Goal: Participate in discussion: Engage in conversation with other users on a specific topic

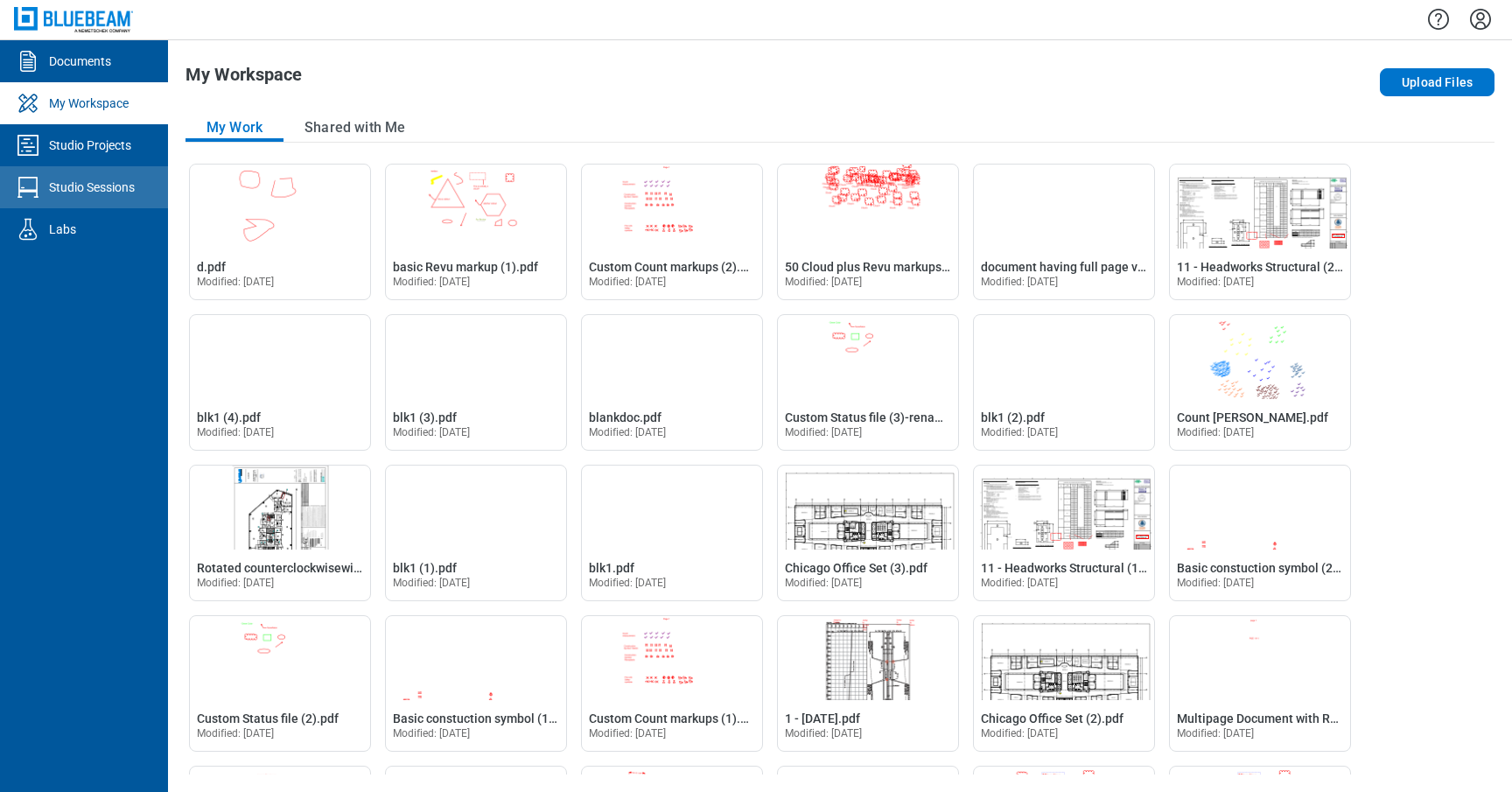
click at [99, 190] on div "Studio Sessions" at bounding box center [92, 187] width 86 height 17
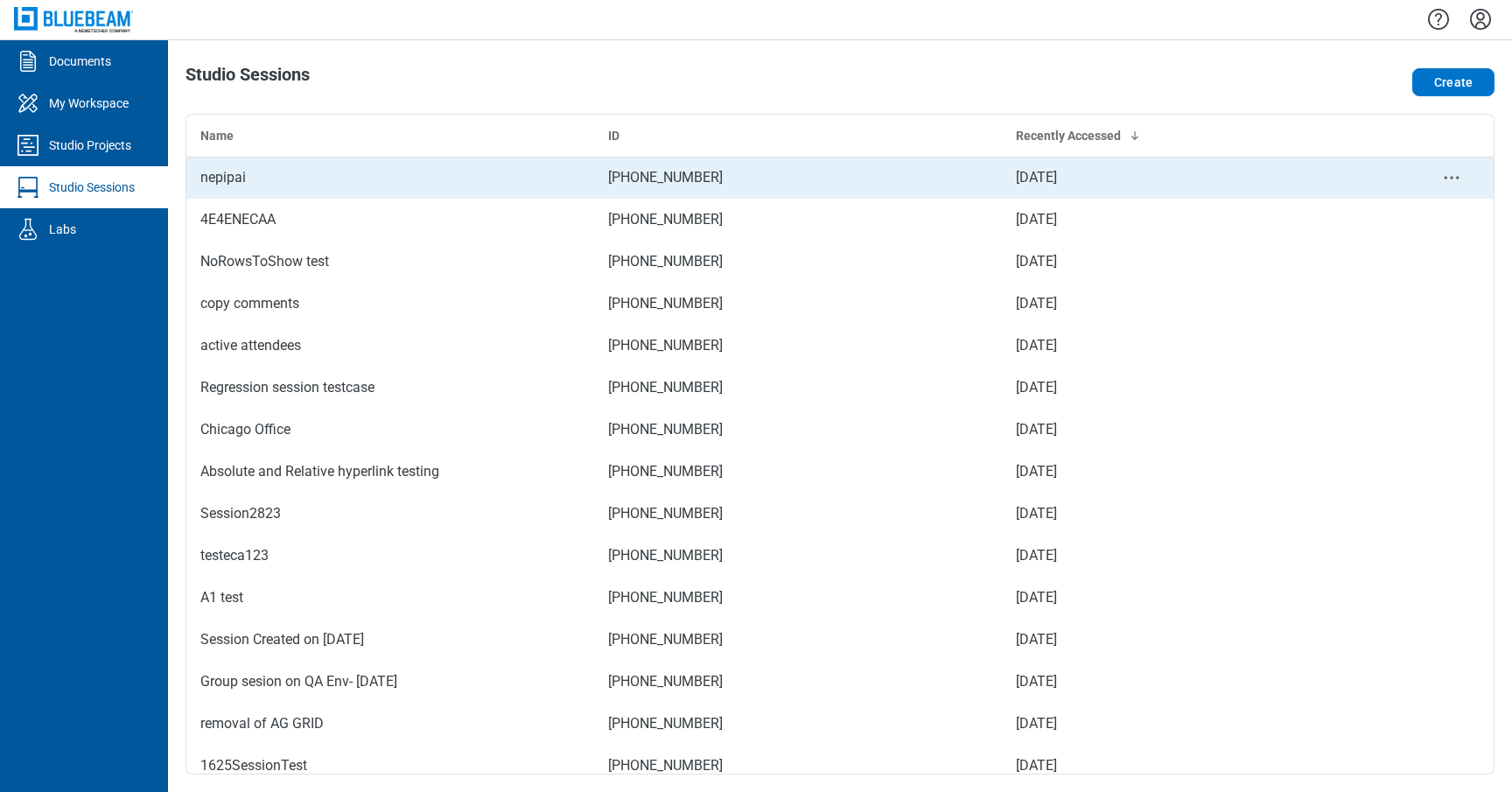
click at [380, 183] on div "nepipai" at bounding box center [390, 177] width 380 height 21
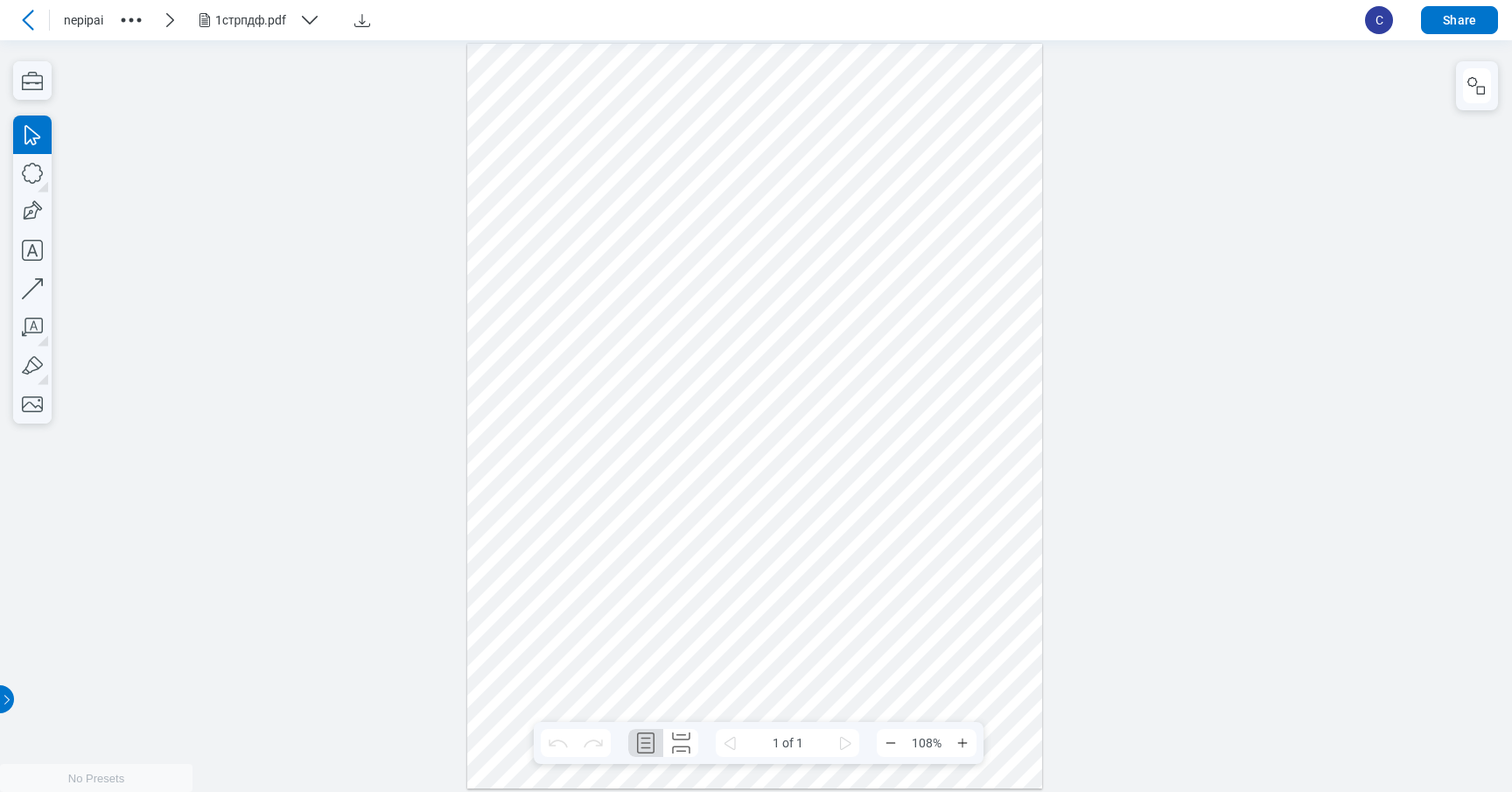
click at [673, 274] on div at bounding box center [756, 415] width 576 height 745
drag, startPoint x: 733, startPoint y: 248, endPoint x: 626, endPoint y: 162, distance: 137.3
click at [626, 162] on div at bounding box center [756, 415] width 576 height 745
click at [784, 156] on div at bounding box center [756, 415] width 576 height 745
click at [582, 190] on div at bounding box center [756, 415] width 576 height 745
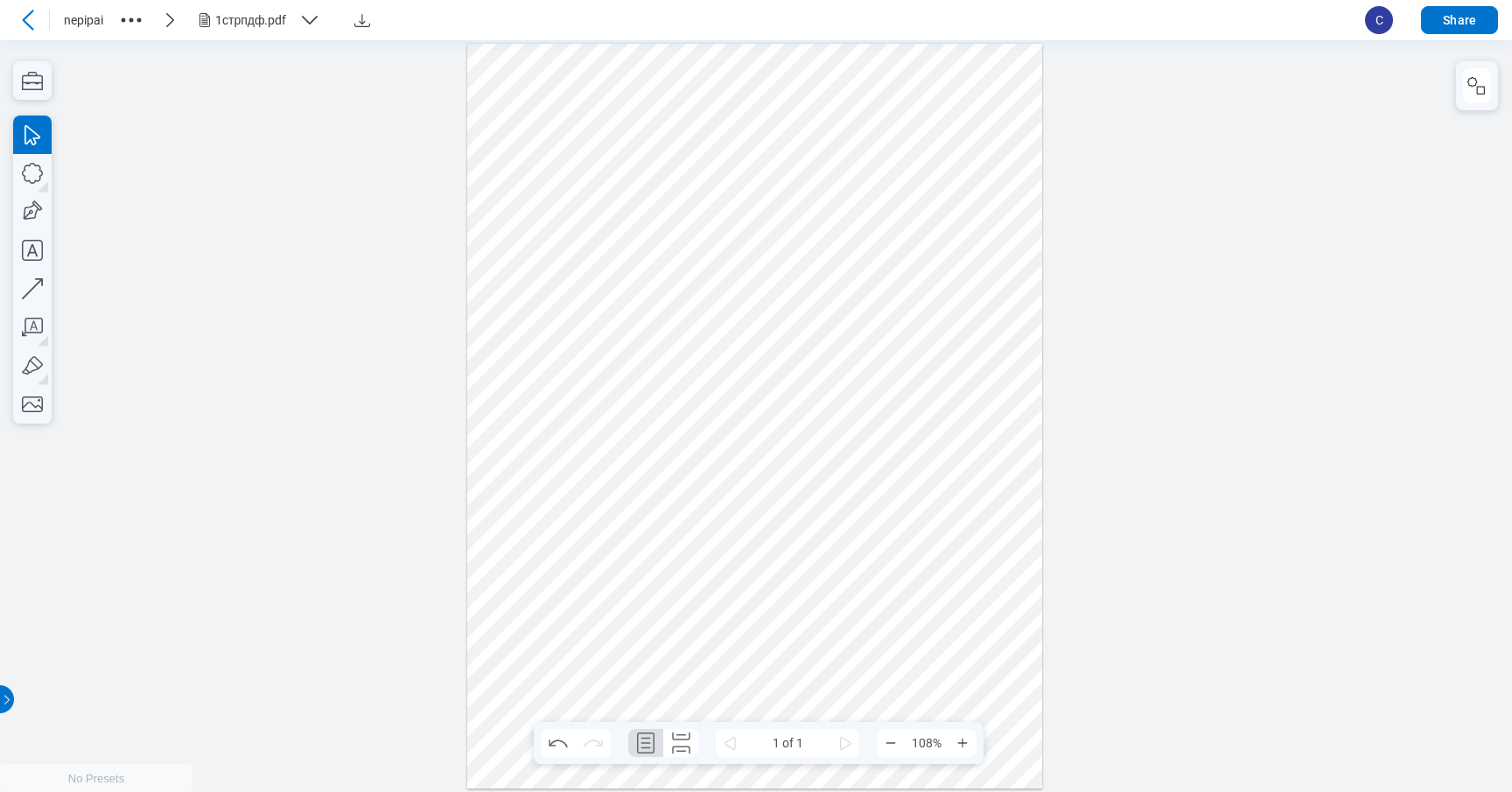
click at [765, 154] on div at bounding box center [756, 415] width 576 height 745
click at [619, 177] on div at bounding box center [756, 415] width 576 height 745
click at [1458, 81] on div at bounding box center [1478, 85] width 42 height 49
click at [1474, 84] on icon "button" at bounding box center [1473, 82] width 10 height 10
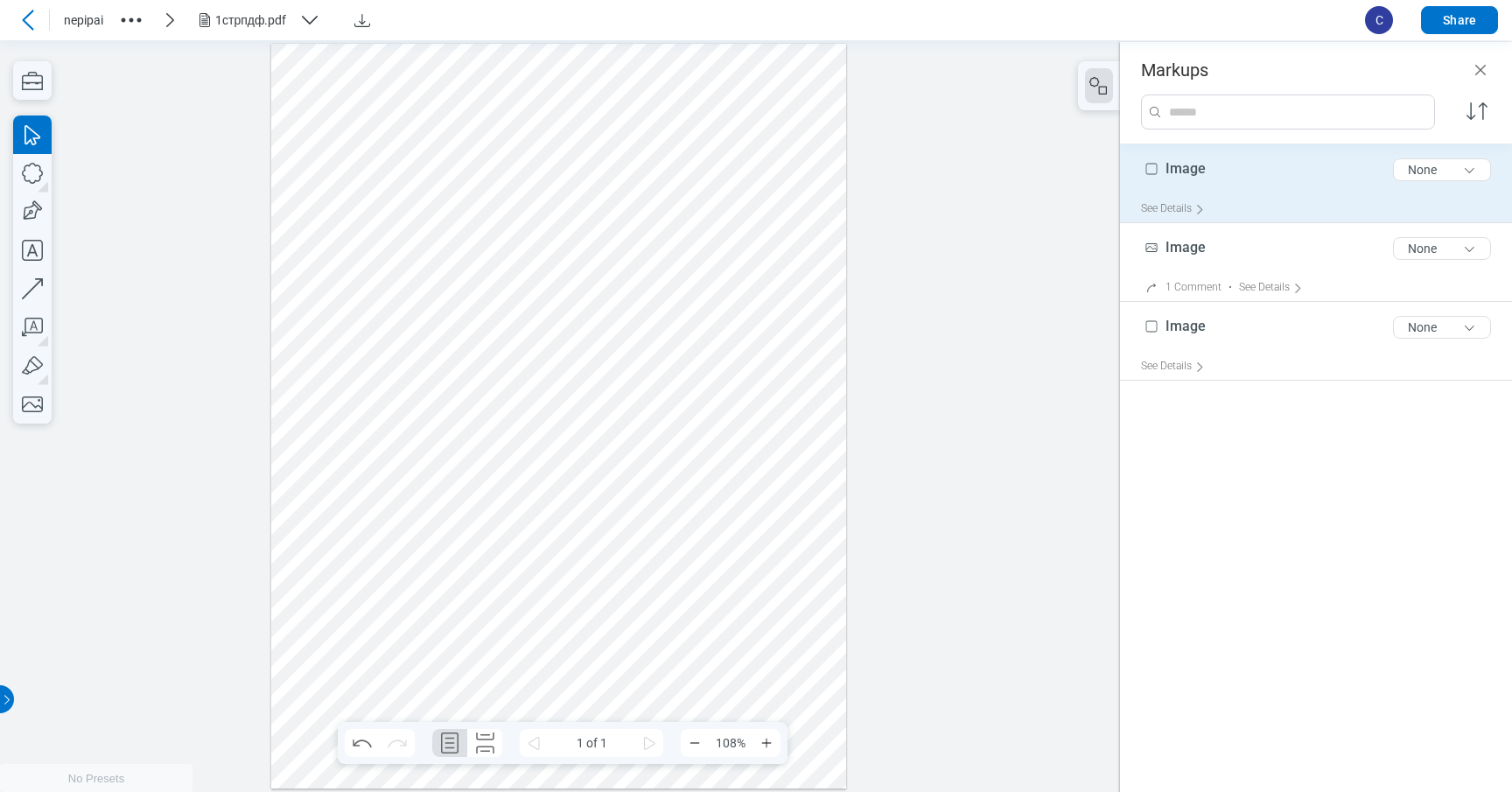
click at [1328, 182] on div "Image 5 of 300 characters None" at bounding box center [1323, 174] width 364 height 44
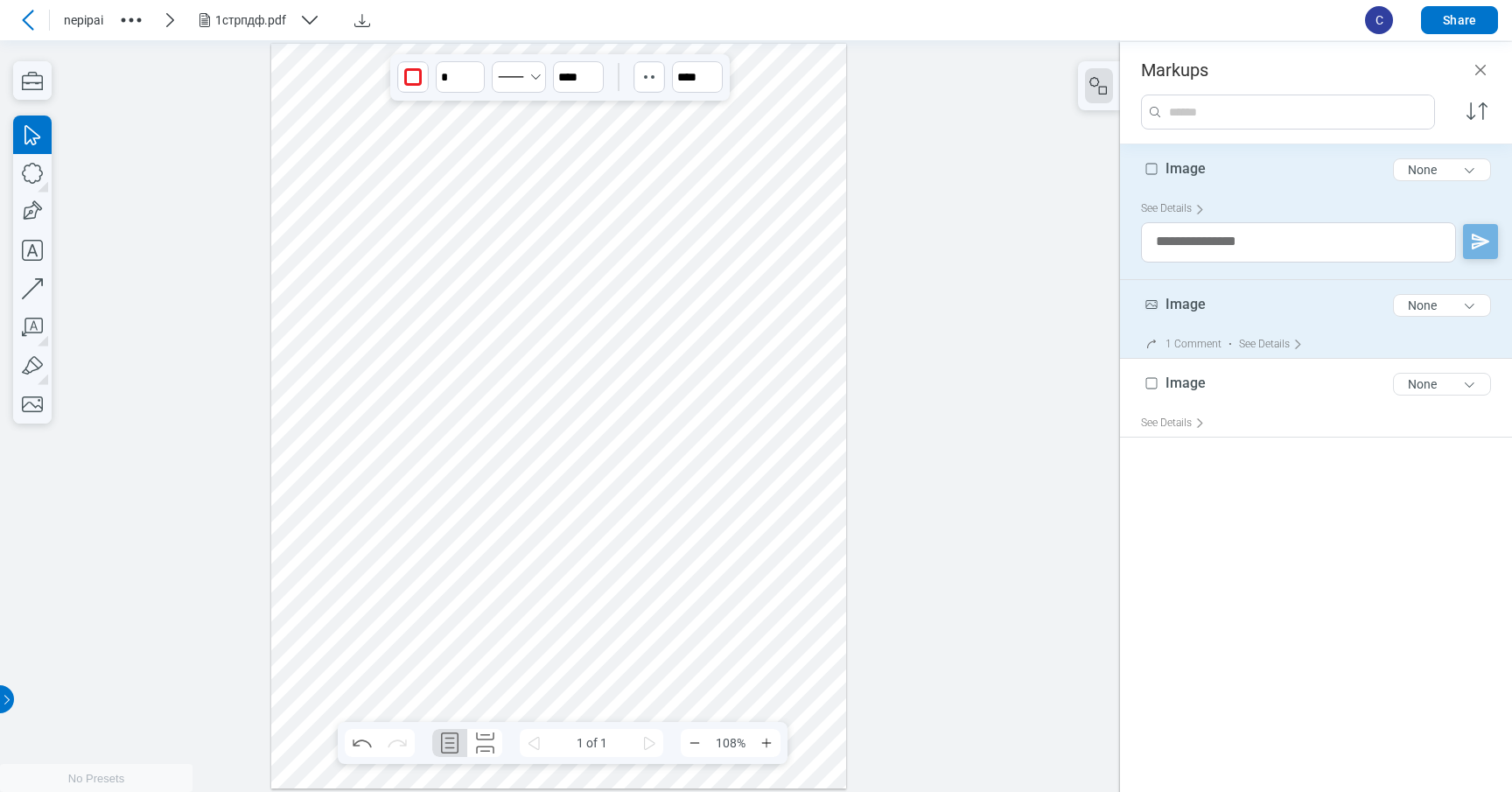
click at [1281, 307] on div "Image 5 of 300 characters None" at bounding box center [1323, 309] width 364 height 44
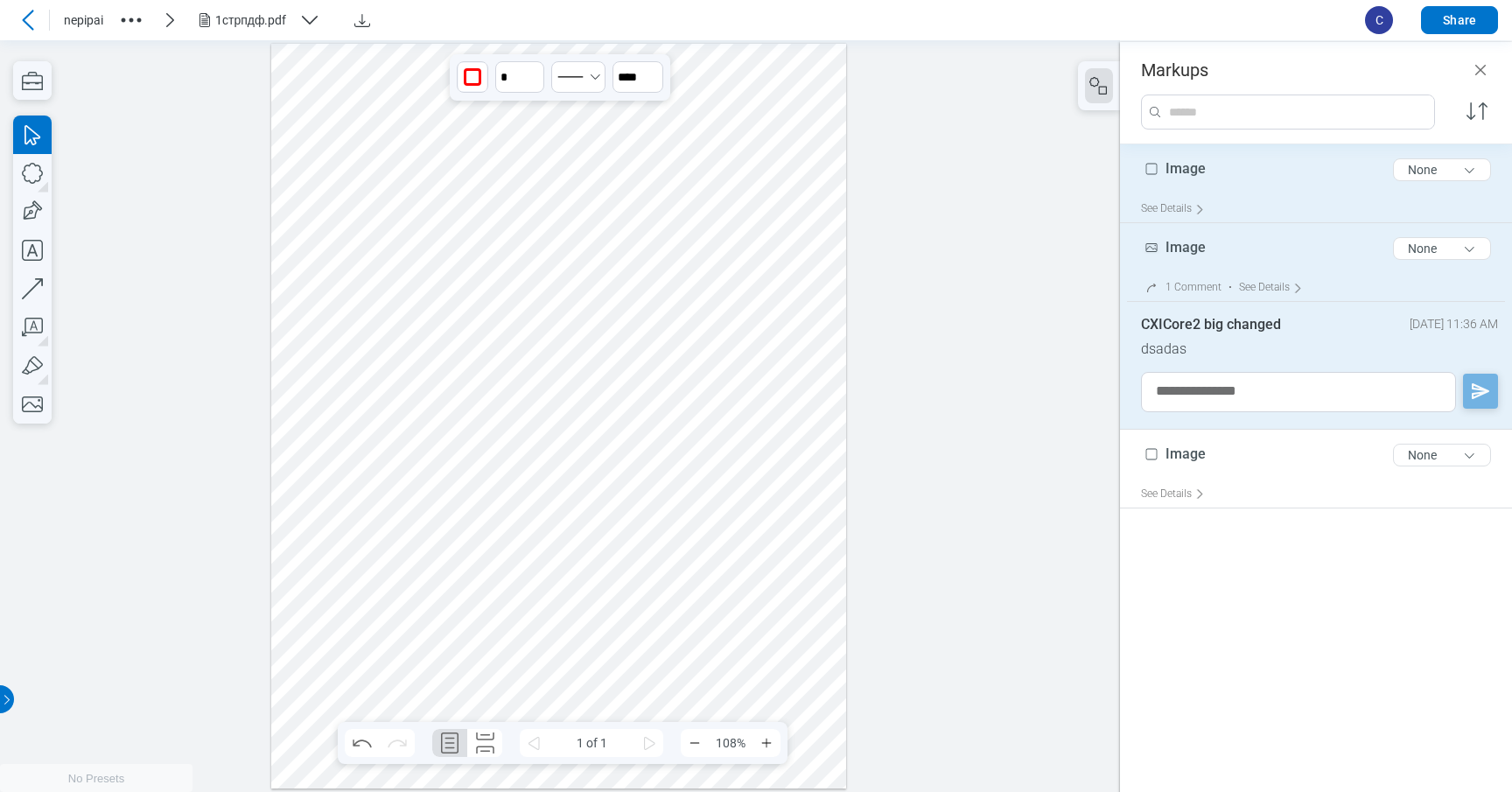
click at [1285, 171] on div "Image 5 of 300 characters None" at bounding box center [1323, 174] width 364 height 44
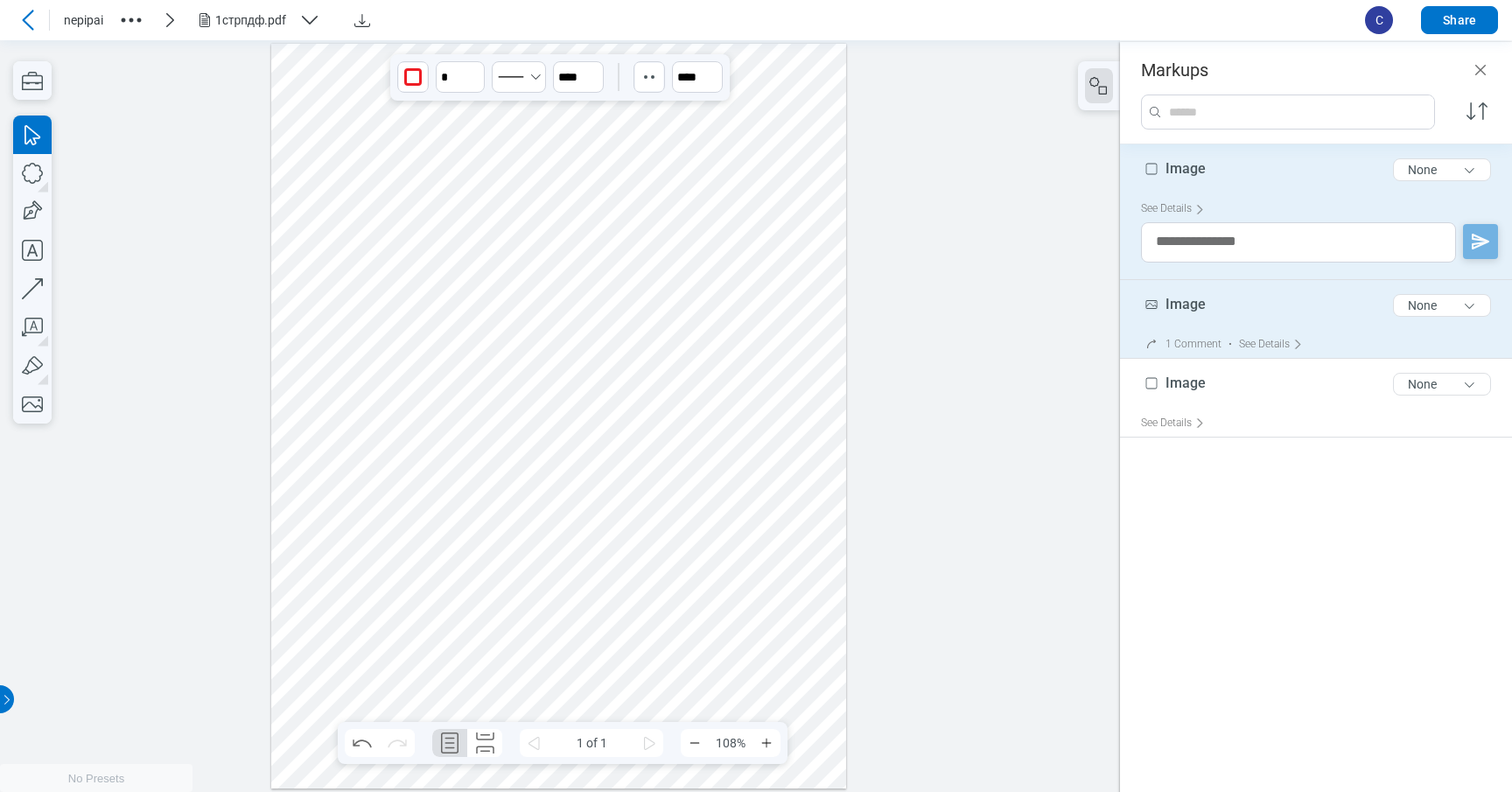
click at [1251, 310] on div "Image 5 of 300 characters None" at bounding box center [1323, 309] width 364 height 44
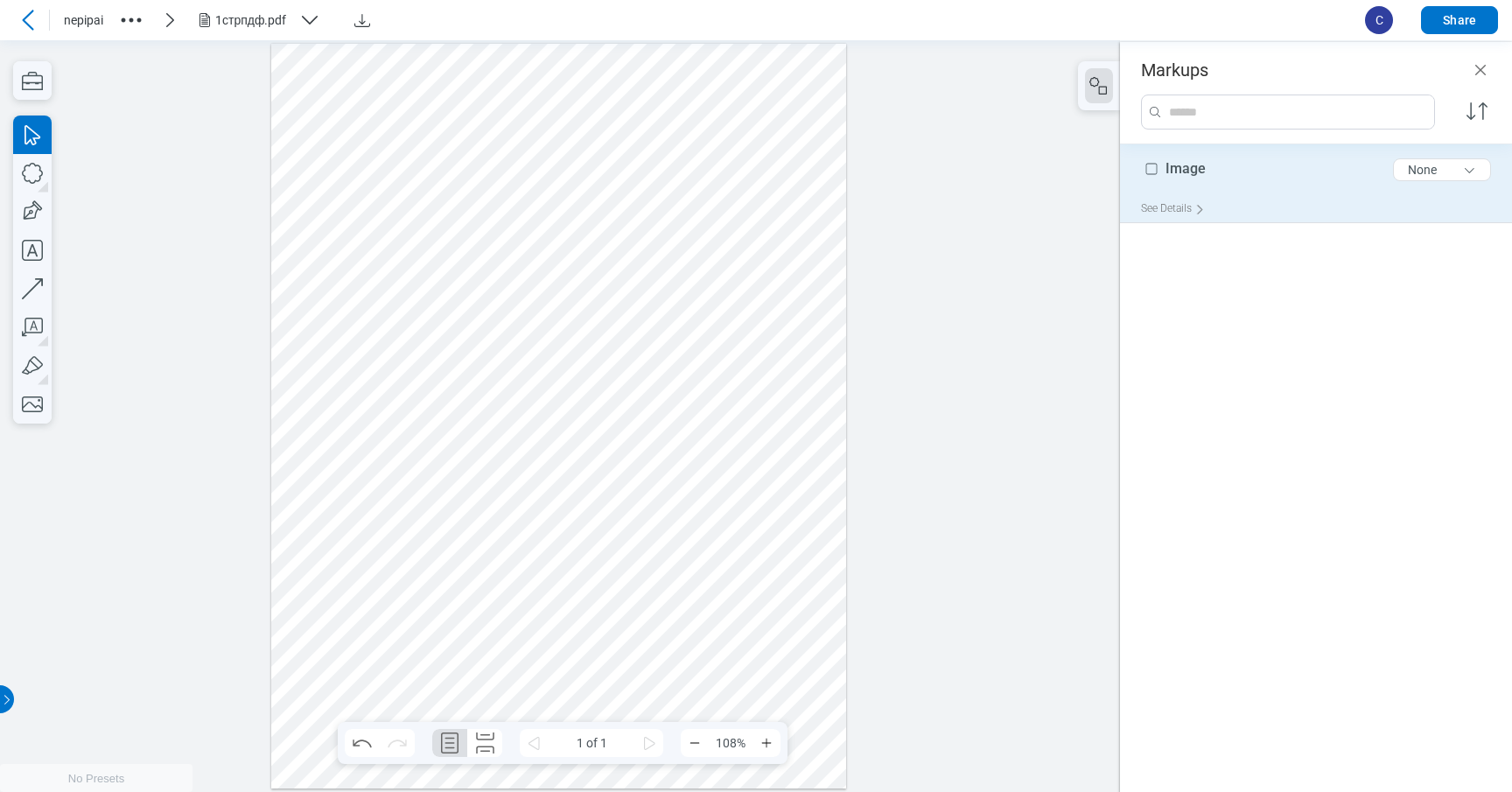
click at [1253, 206] on div "See Details" at bounding box center [1323, 209] width 364 height 27
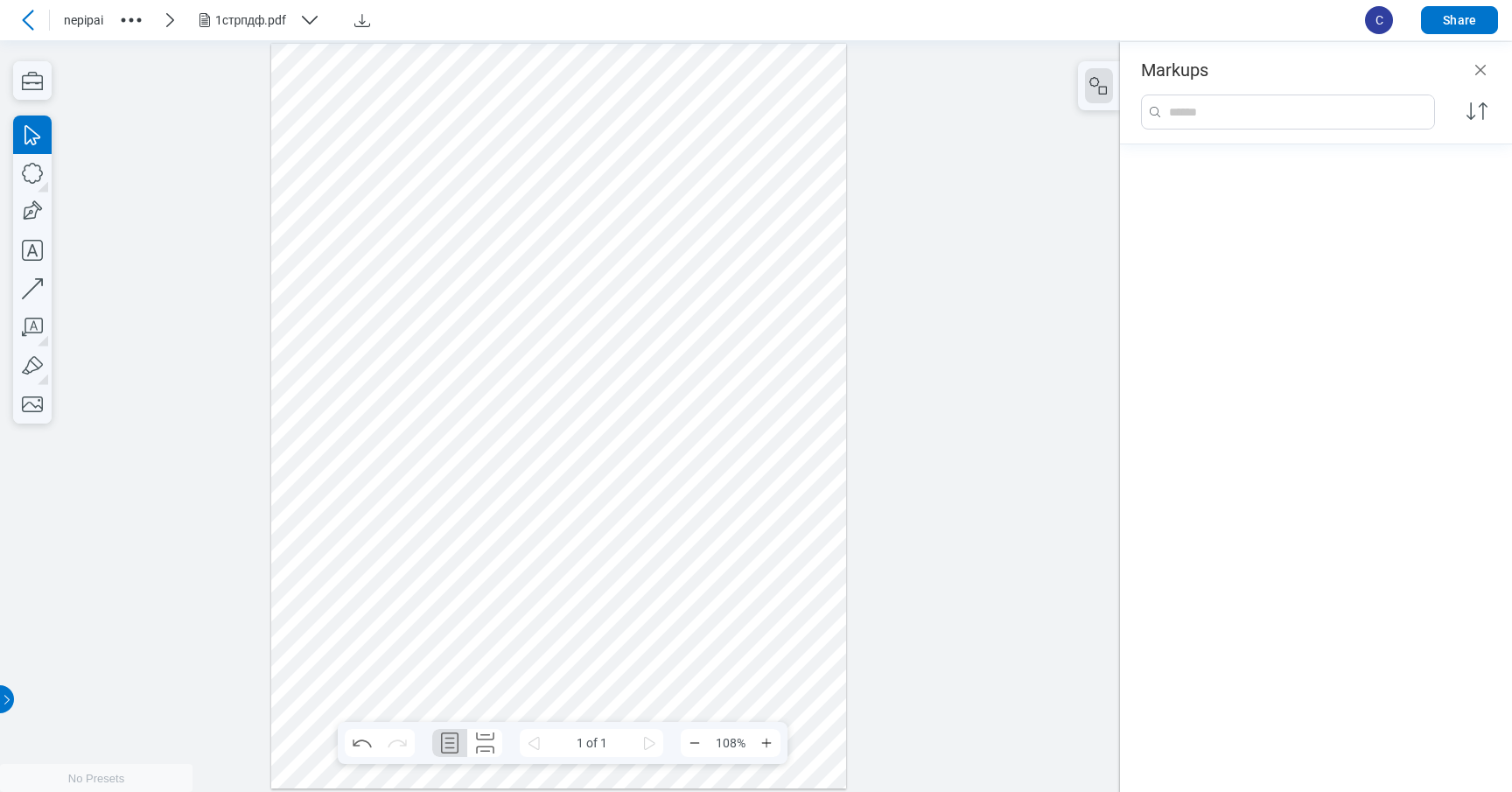
click at [1235, 219] on div at bounding box center [1315, 459] width 392 height 631
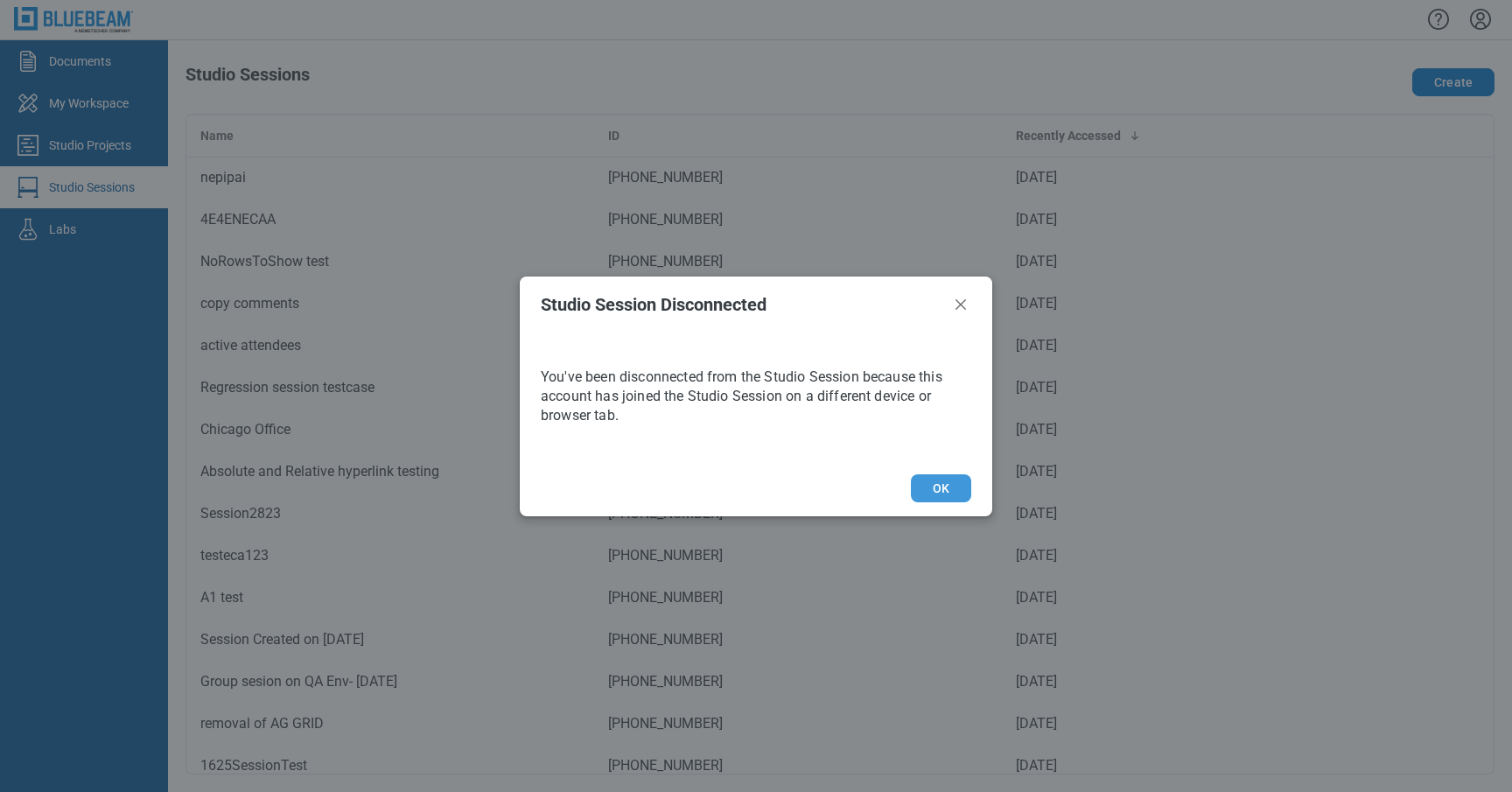
click at [959, 490] on button "OK" at bounding box center [941, 488] width 60 height 28
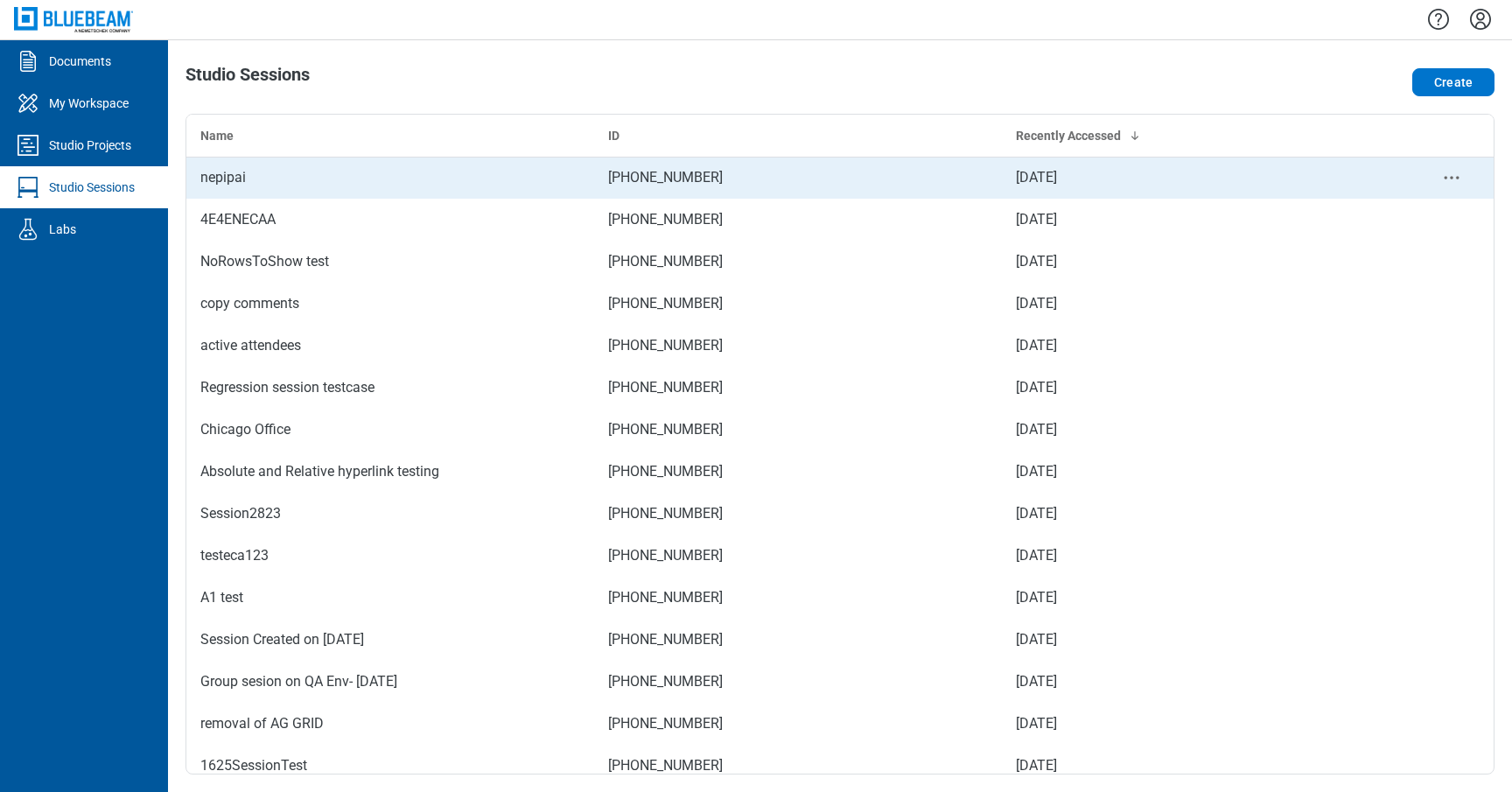
click at [369, 185] on div "nepipai" at bounding box center [390, 177] width 380 height 21
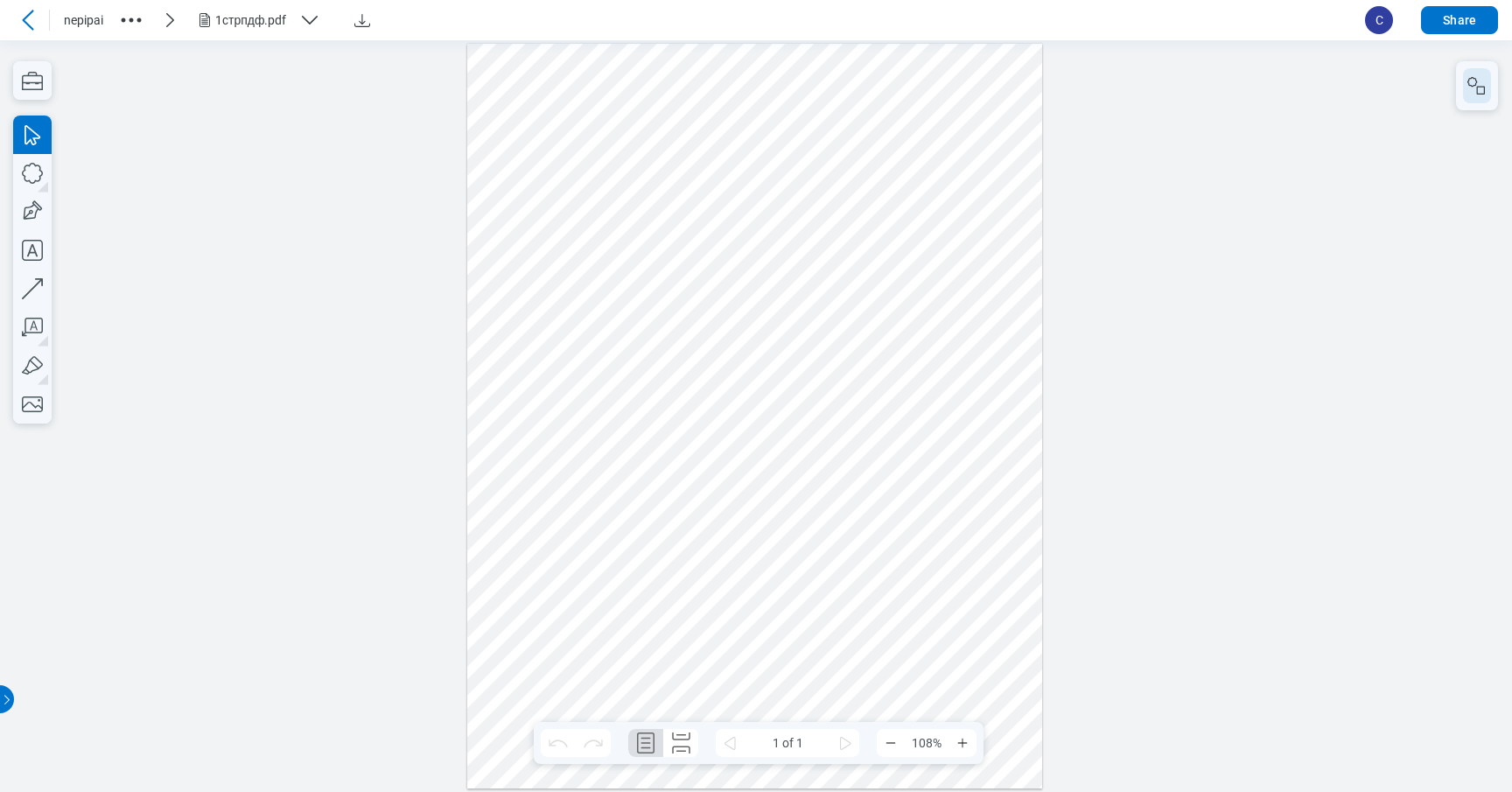
click at [1468, 90] on icon "button" at bounding box center [1478, 86] width 21 height 21
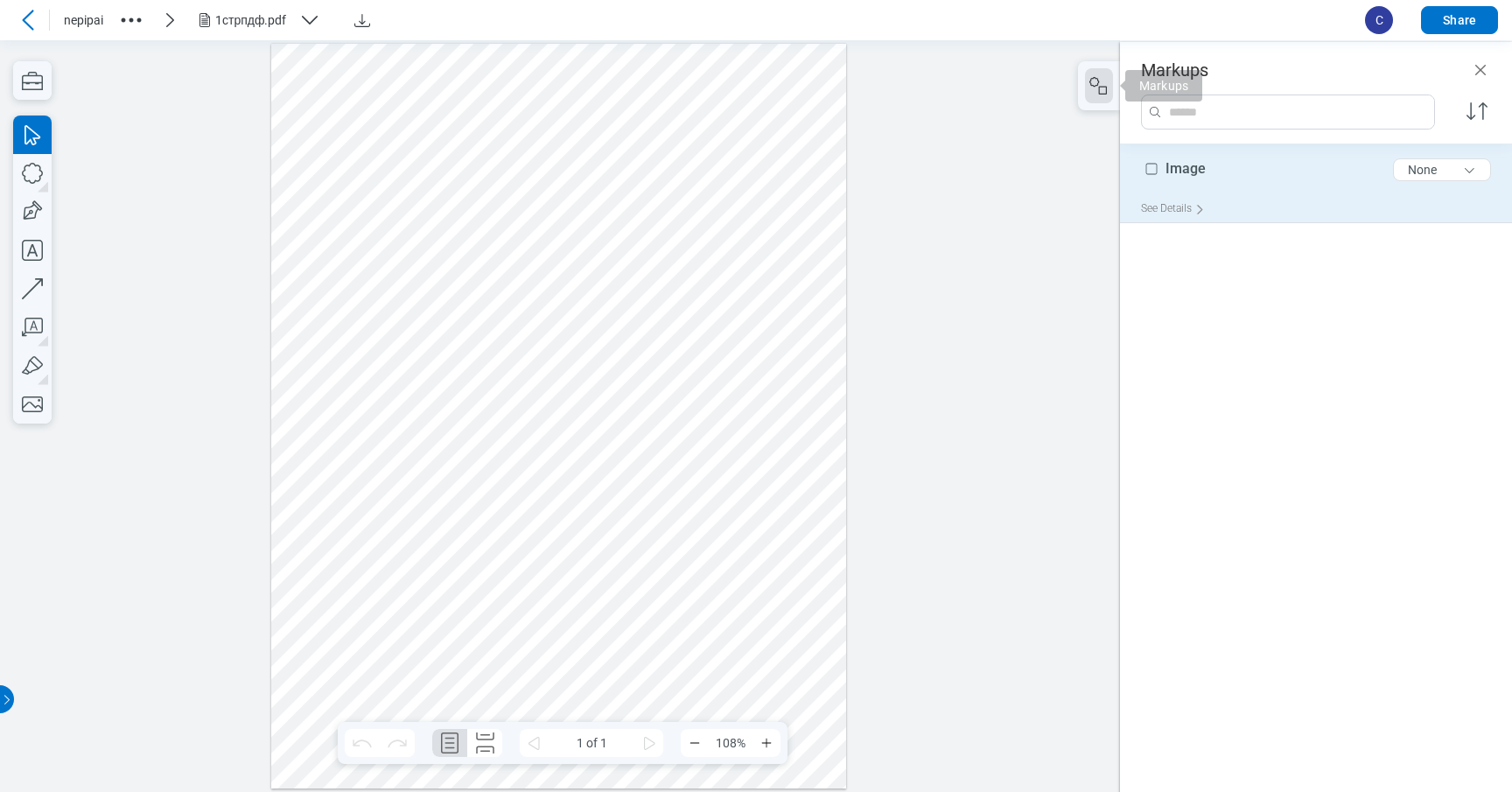
click at [1299, 197] on div "See Details" at bounding box center [1323, 209] width 364 height 27
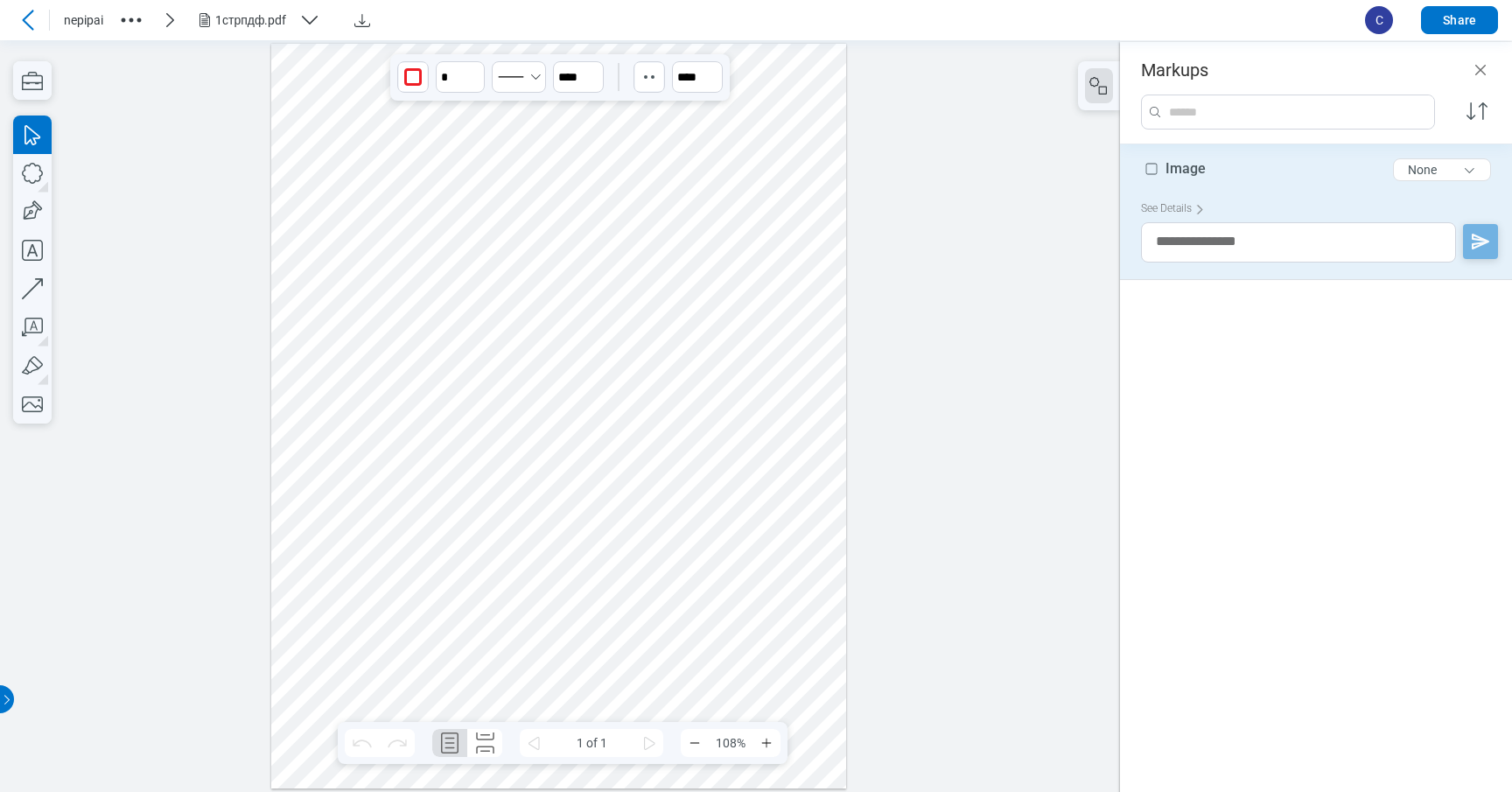
click at [984, 307] on div at bounding box center [560, 415] width 1120 height 752
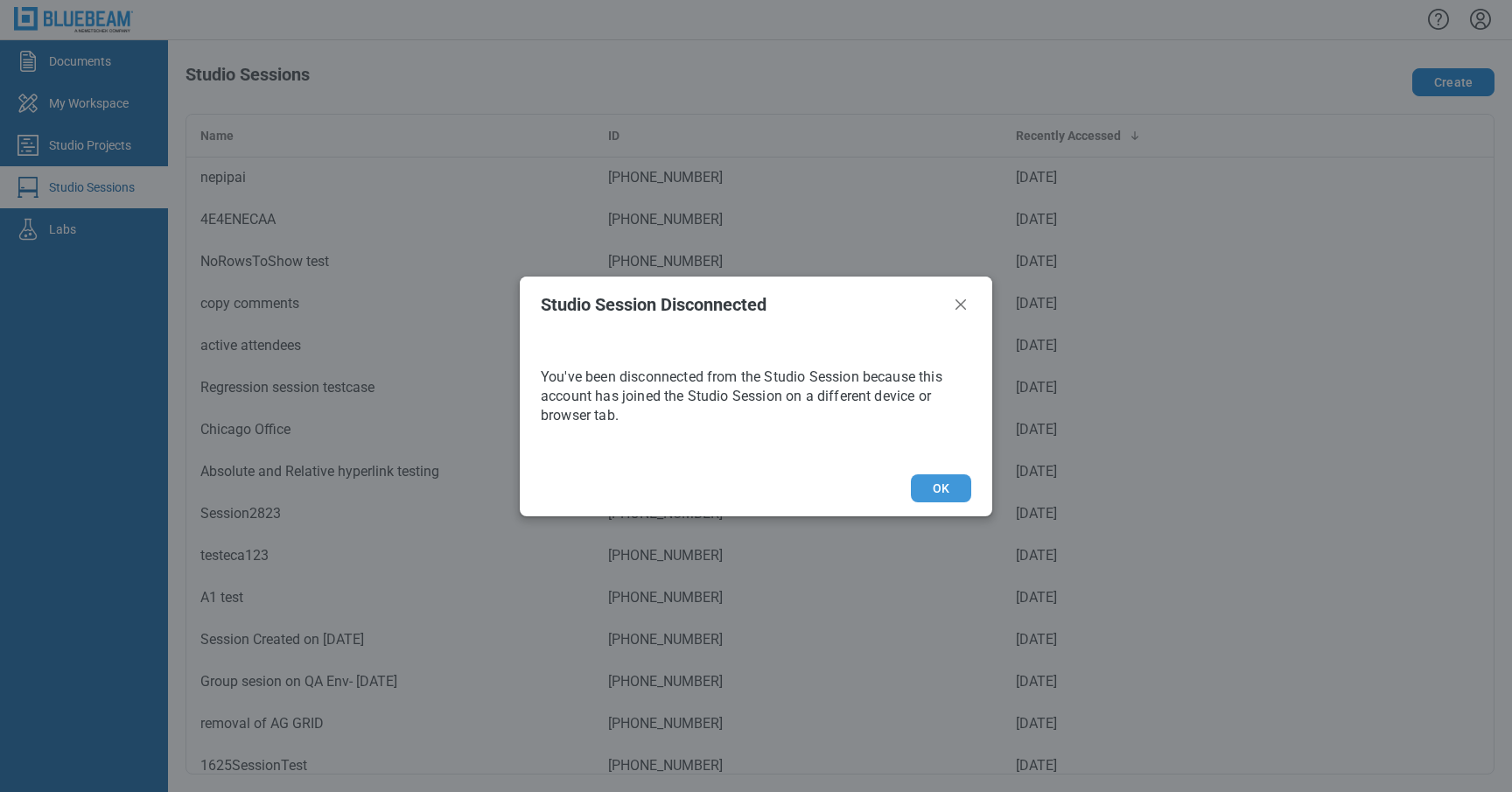
click at [957, 483] on button "OK" at bounding box center [941, 488] width 60 height 28
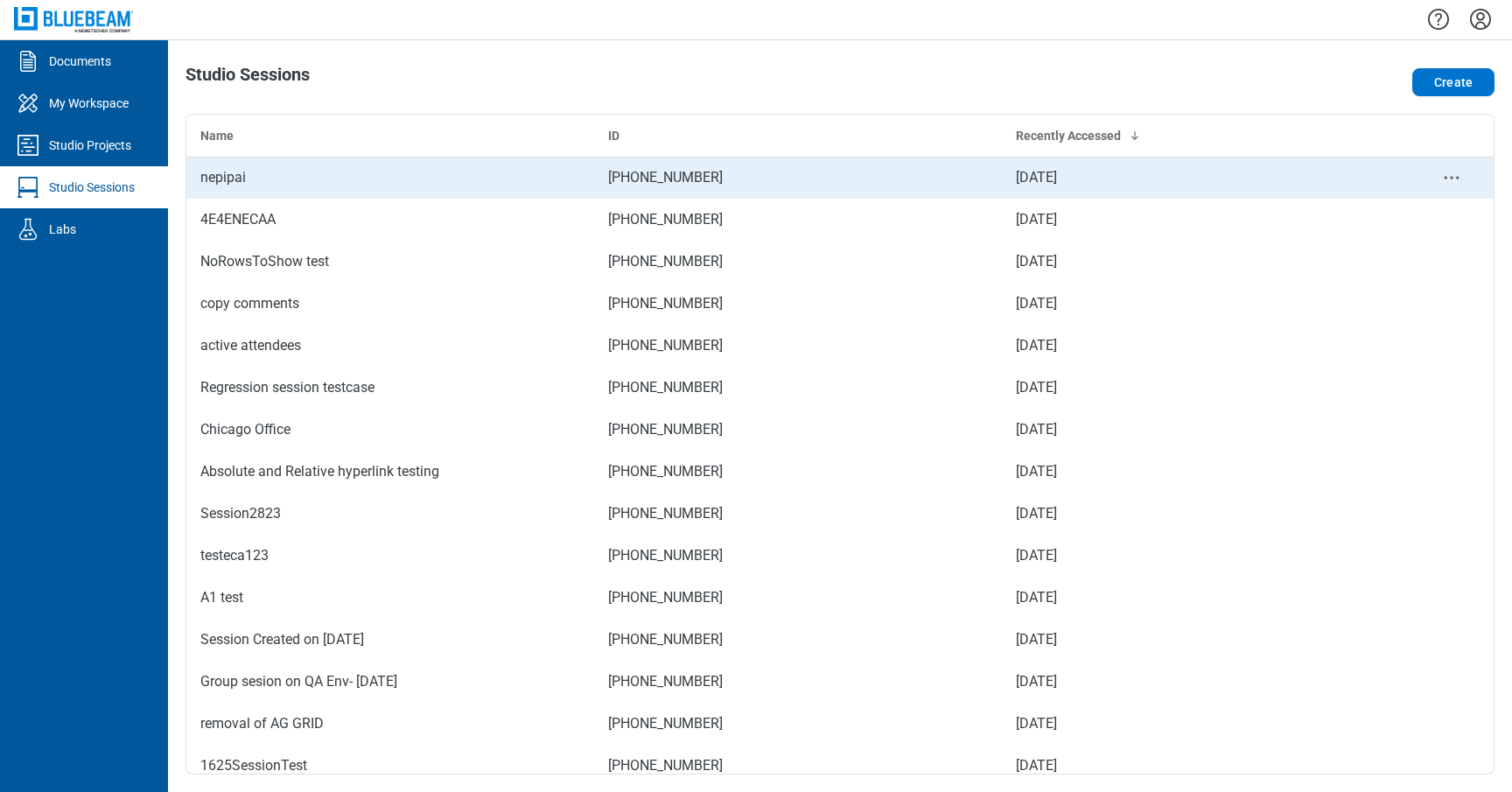
click at [250, 175] on div "nepipai" at bounding box center [390, 177] width 380 height 21
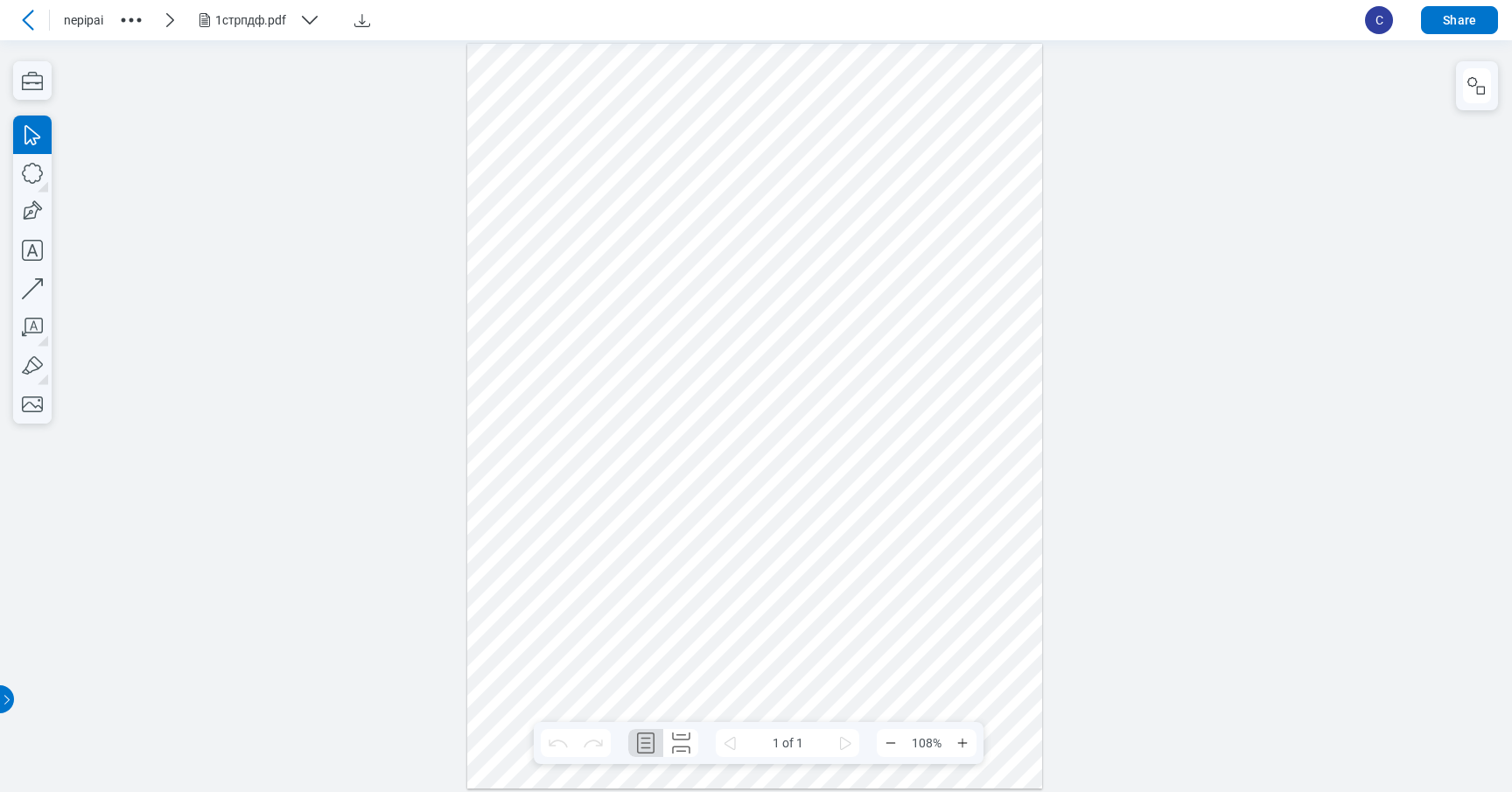
click at [514, 78] on div at bounding box center [756, 415] width 576 height 745
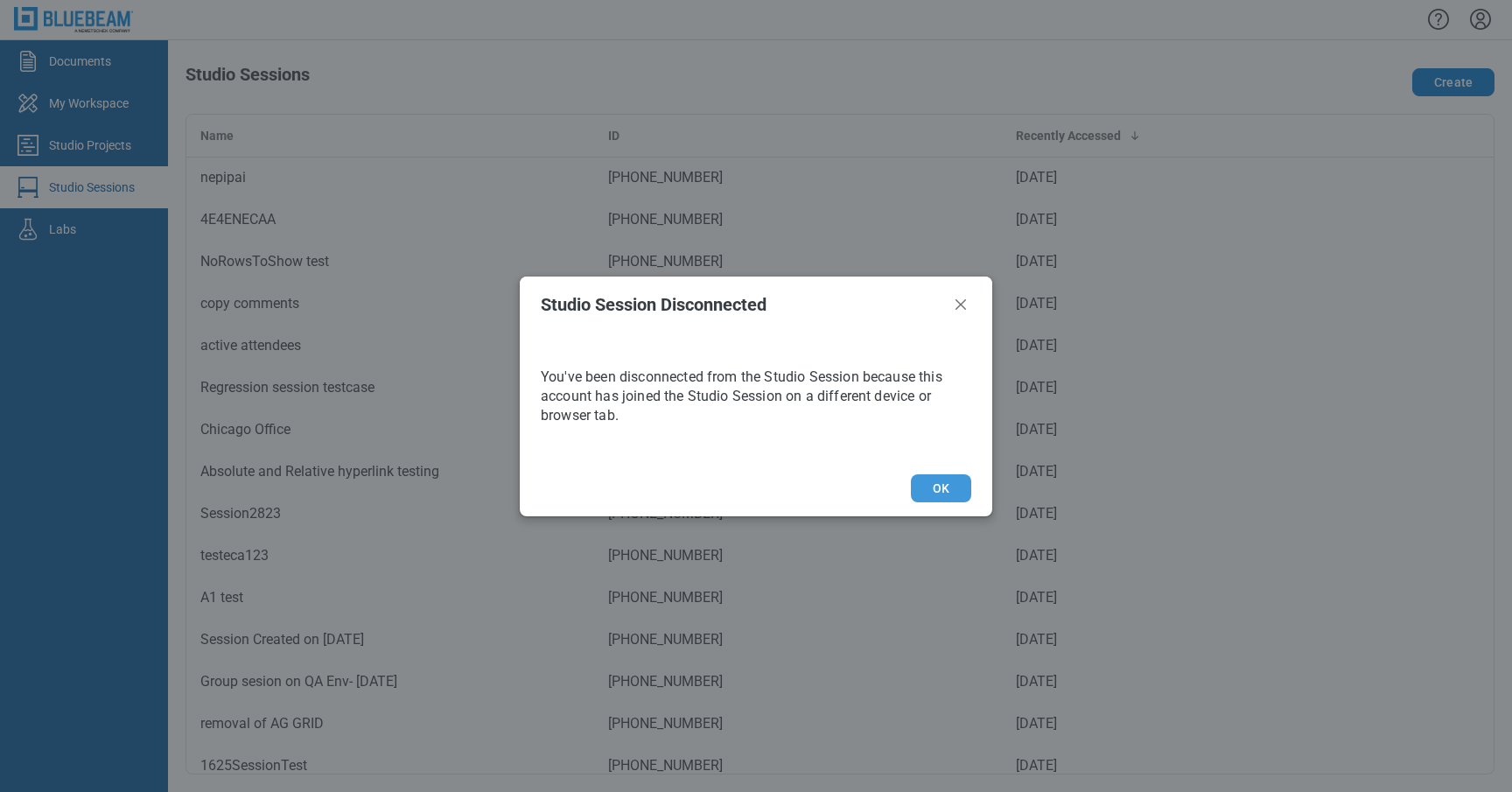
click at [947, 485] on button "OK" at bounding box center [941, 488] width 60 height 28
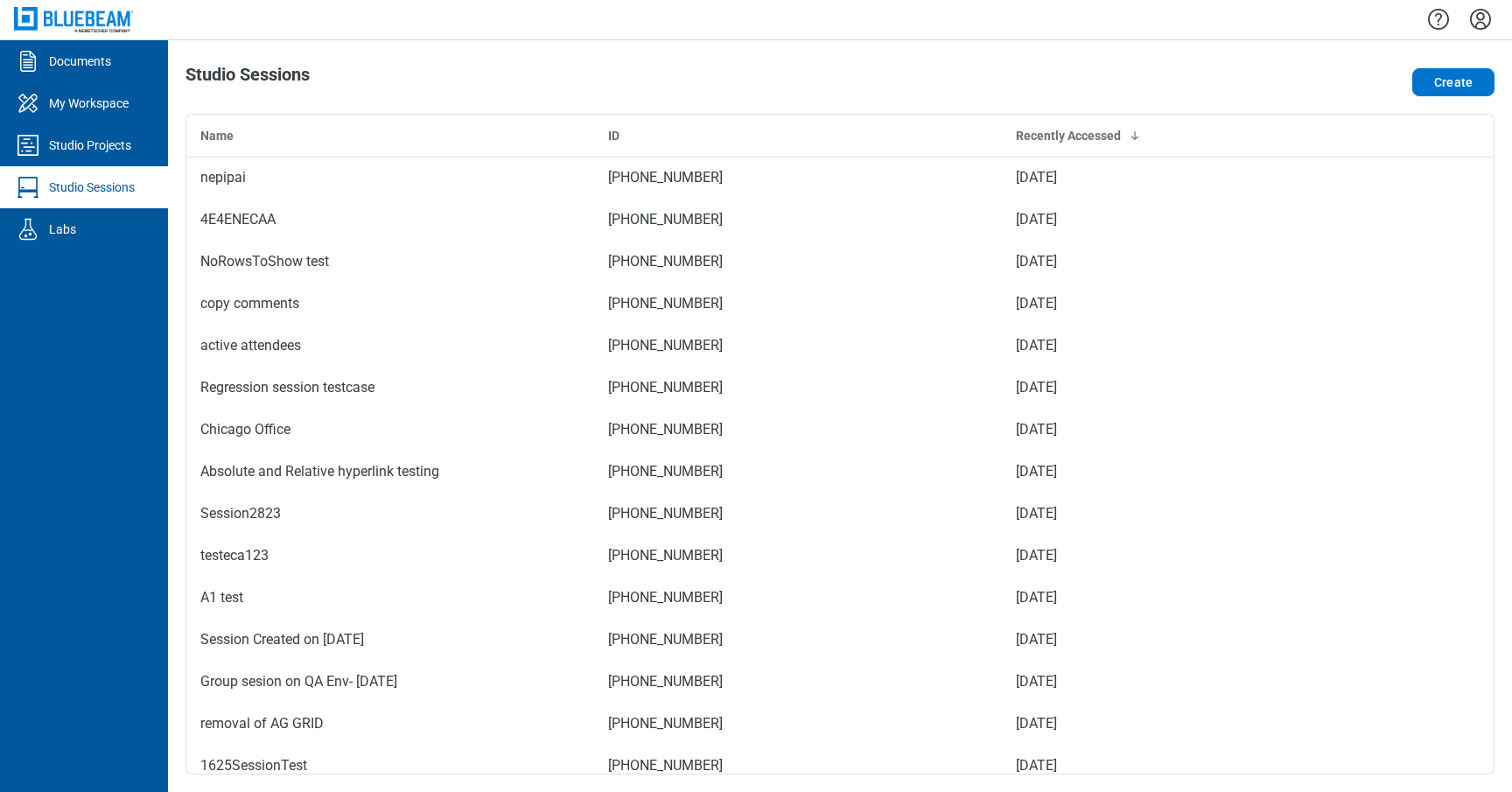
click at [928, 61] on div "Studio Sessions Create Name ID Recently Accessed nepipai 206-766-424 [DATE] 4E4…" at bounding box center [839, 416] width 1344 height 752
